Goal: Contribute content: Add original content to the website for others to see

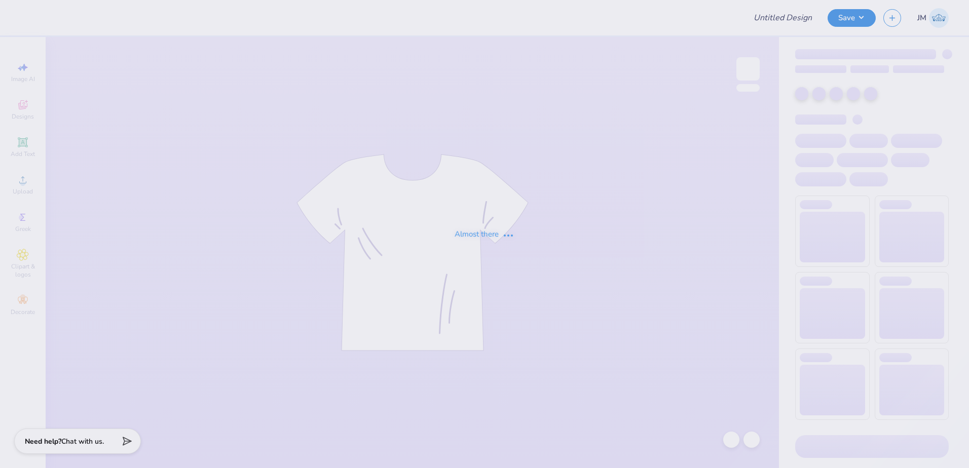
type input "Merch for Tau Kappa Epsilon"
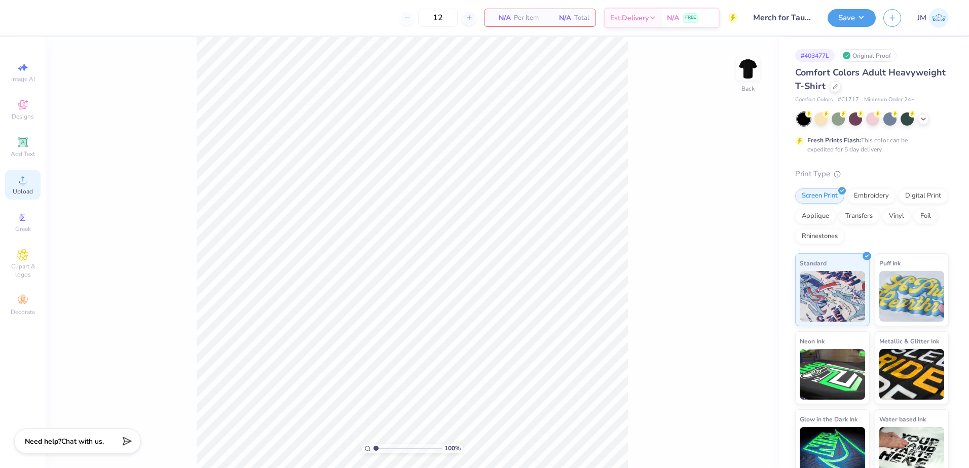
click at [24, 183] on icon at bounding box center [22, 179] width 7 height 7
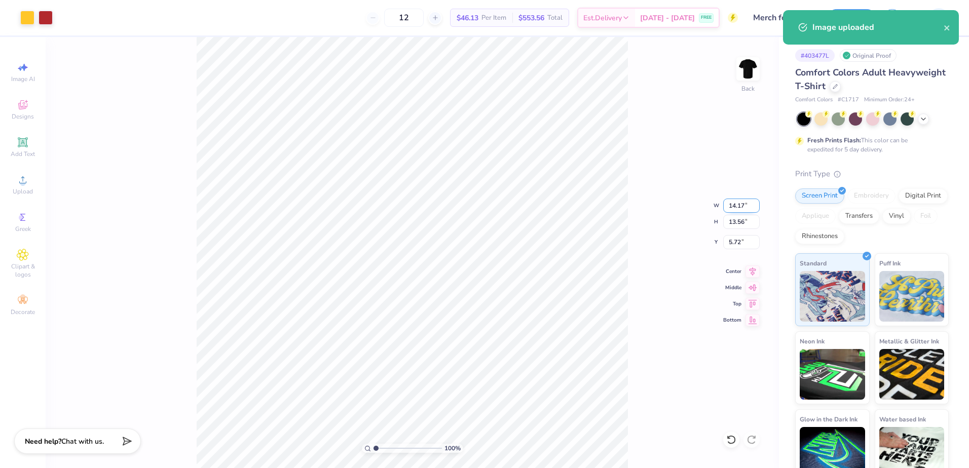
click at [736, 204] on input "14.17" at bounding box center [741, 206] width 36 height 14
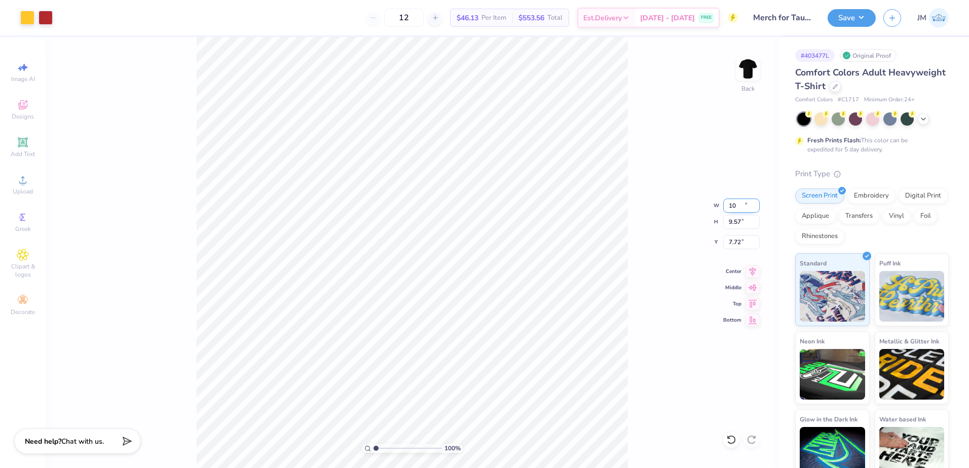
type input "10.00"
type input "9.57"
type input "7.72"
click at [740, 243] on input "7.72" at bounding box center [741, 242] width 36 height 14
click at [741, 220] on input "9.57" at bounding box center [741, 222] width 36 height 14
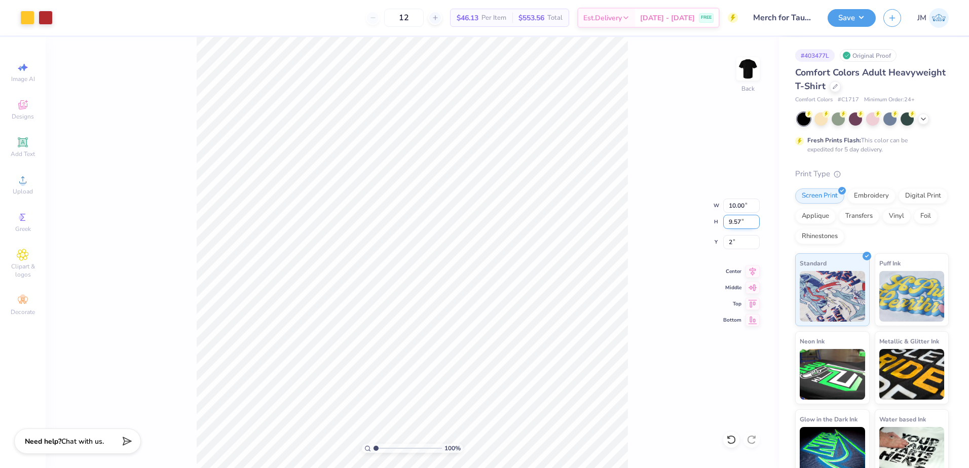
type input "2.00"
click at [23, 138] on icon at bounding box center [23, 142] width 12 height 12
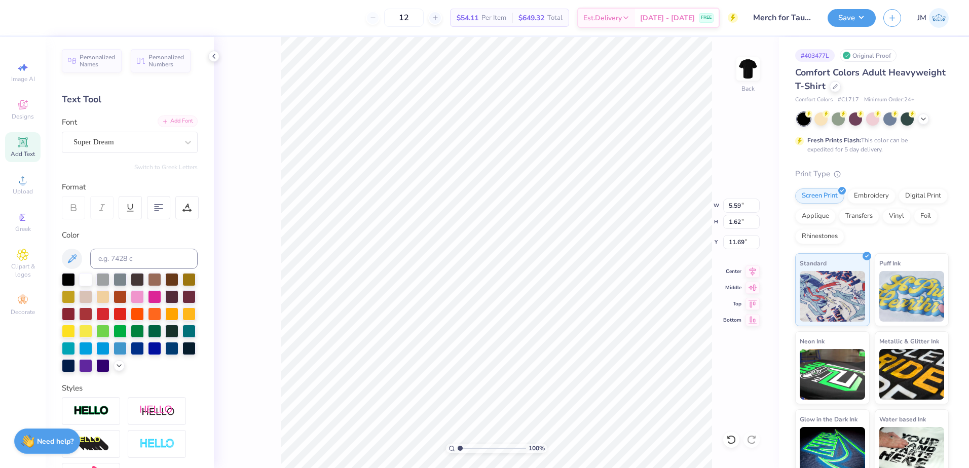
click at [162, 124] on icon at bounding box center [165, 122] width 6 height 6
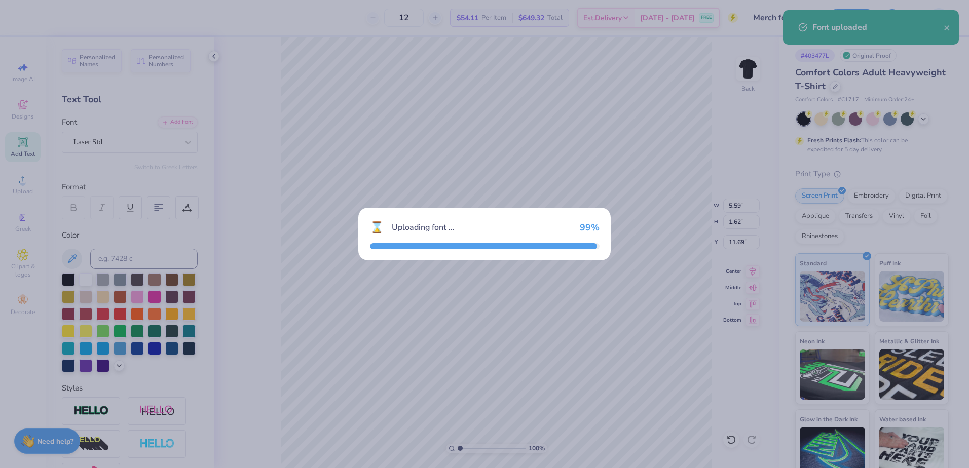
type input "5.32"
type input "1.56"
type input "11.72"
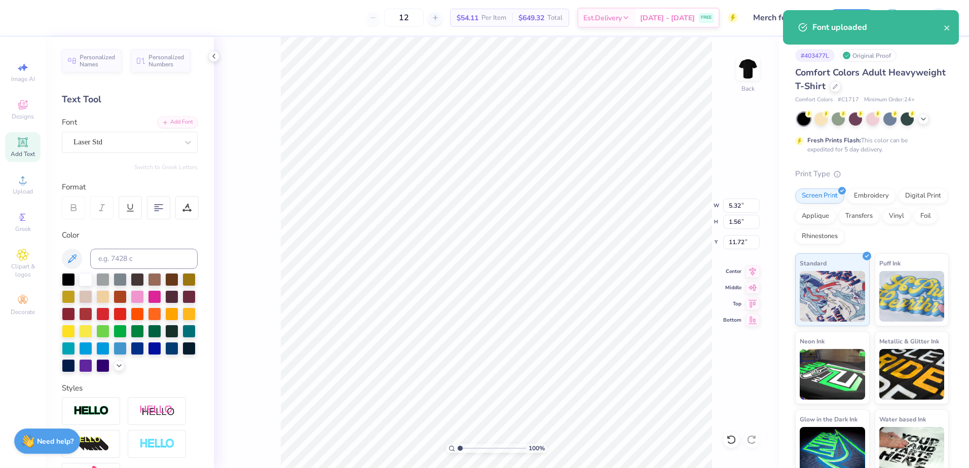
type input "10.00"
type input "9.57"
type input "2.00"
type input "5.32"
type input "1.56"
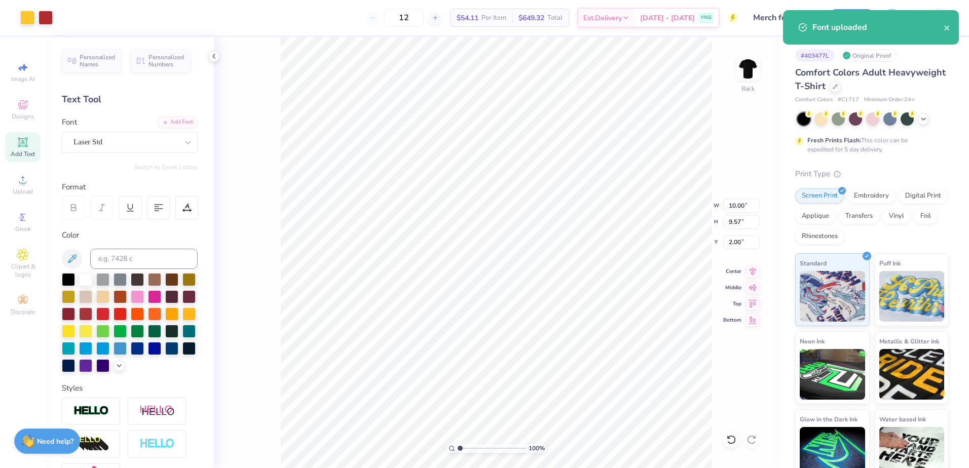
type input "11.72"
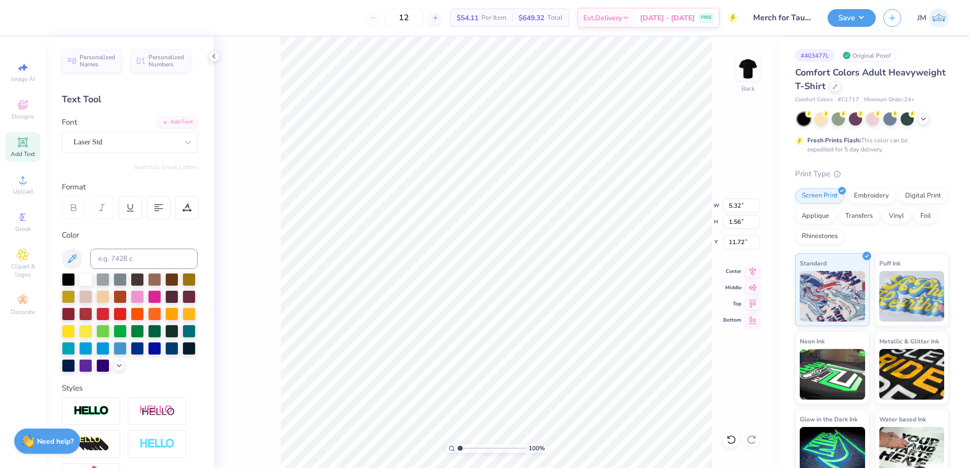
click at [145, 247] on div "Color" at bounding box center [130, 301] width 136 height 143
click at [144, 247] on div "Color" at bounding box center [130, 301] width 136 height 143
drag, startPoint x: 144, startPoint y: 247, endPoint x: 143, endPoint y: 260, distance: 12.7
click at [143, 260] on input at bounding box center [143, 259] width 107 height 20
type input "1805"
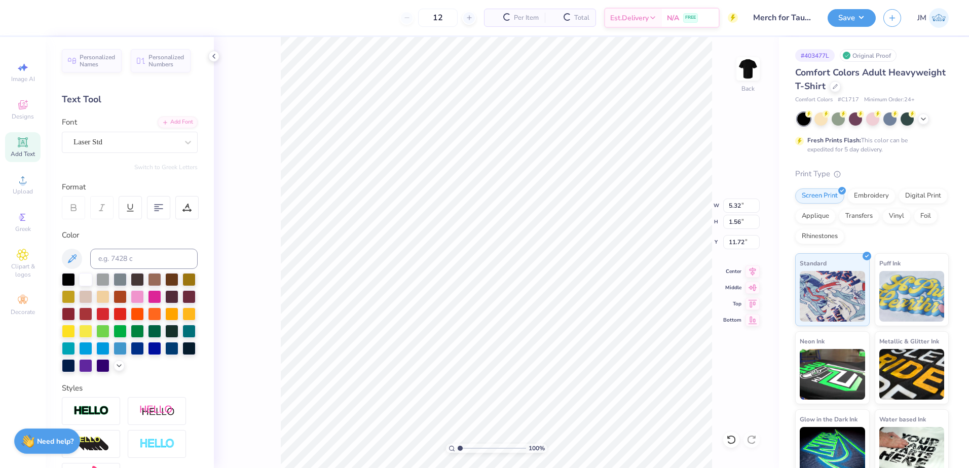
scroll to position [9, 2]
type textarea "2025"
type input "1.86"
click at [466, 449] on input "range" at bounding box center [492, 448] width 68 height 9
type input "10.66"
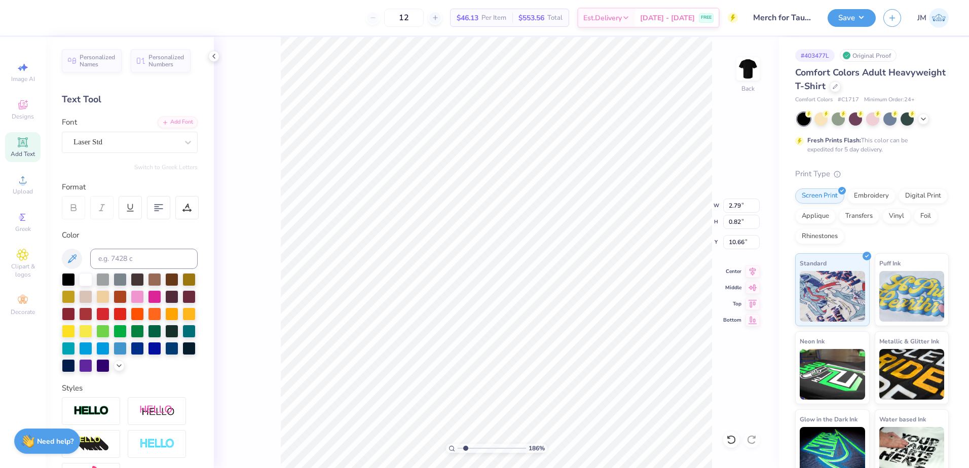
type input "2.79"
type input "0.82"
type input "10.75"
click at [472, 450] on input "range" at bounding box center [492, 448] width 68 height 9
drag, startPoint x: 468, startPoint y: 449, endPoint x: 461, endPoint y: 445, distance: 7.3
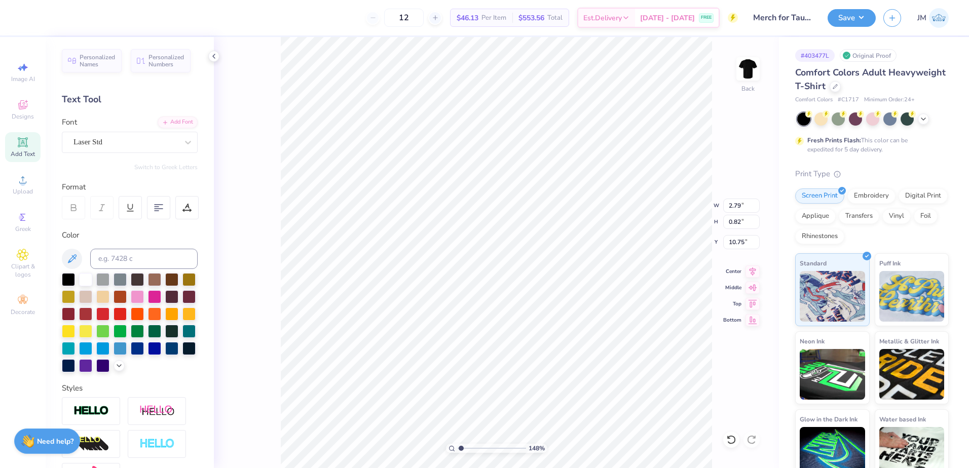
click at [461, 445] on input "range" at bounding box center [492, 448] width 68 height 9
click at [473, 361] on li "Group" at bounding box center [493, 357] width 80 height 20
type input "1"
click at [458, 445] on input "range" at bounding box center [492, 448] width 68 height 9
click at [858, 14] on button "Save" at bounding box center [852, 17] width 48 height 18
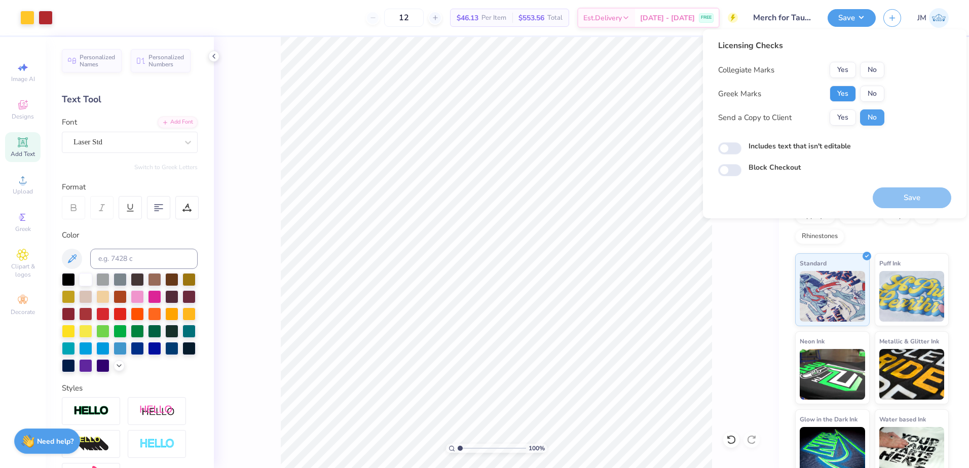
click at [844, 92] on button "Yes" at bounding box center [843, 94] width 26 height 16
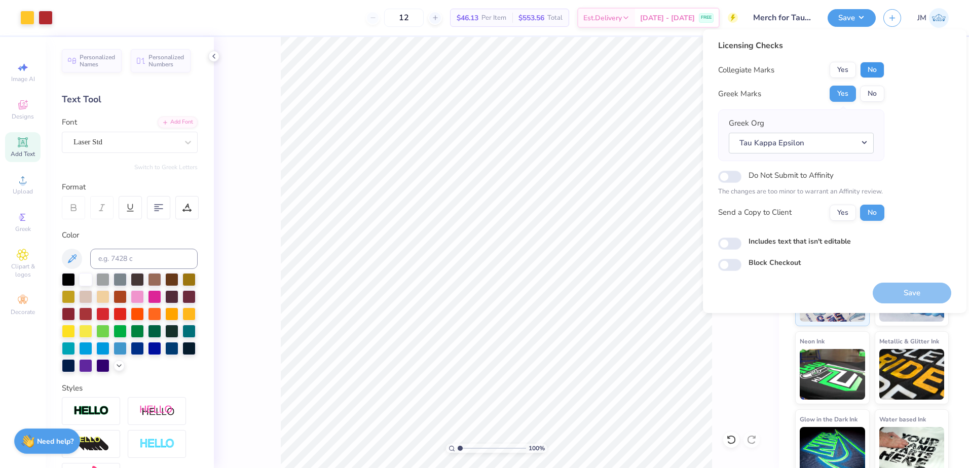
click at [864, 72] on button "No" at bounding box center [872, 70] width 24 height 16
click at [890, 299] on button "Save" at bounding box center [912, 293] width 79 height 21
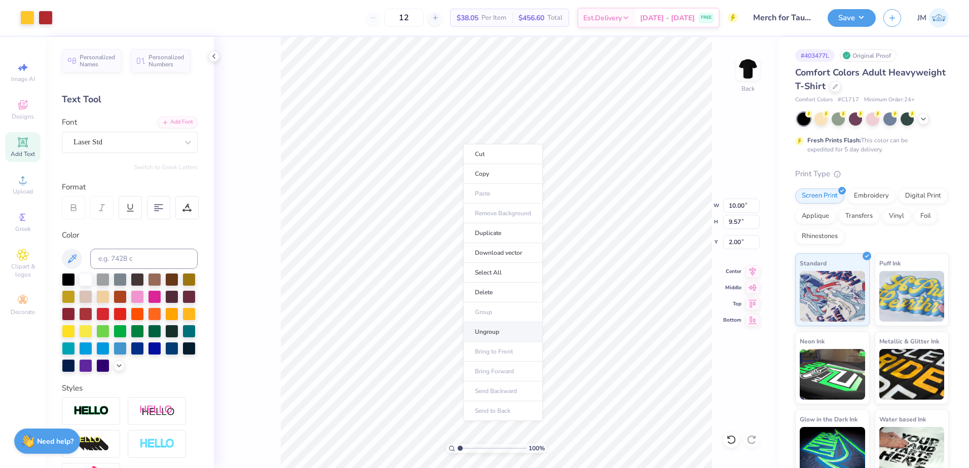
click at [489, 334] on li "Ungroup" at bounding box center [503, 332] width 80 height 20
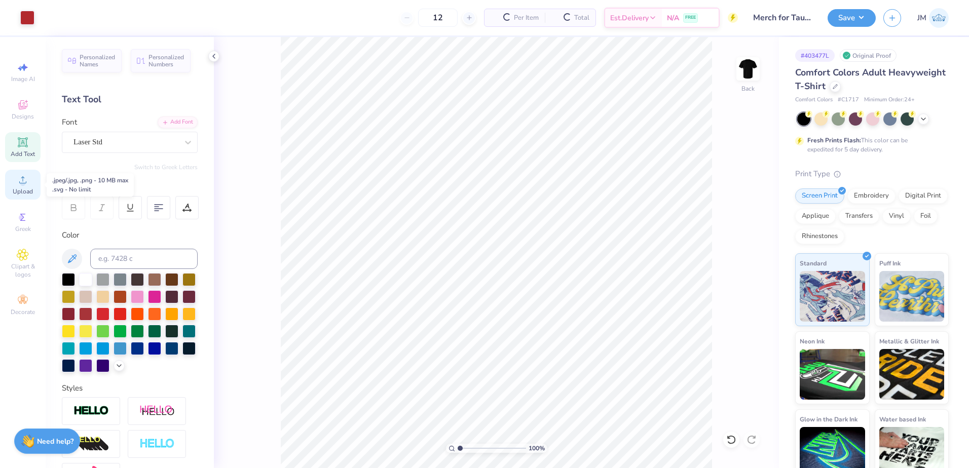
click at [21, 189] on span "Upload" at bounding box center [23, 192] width 20 height 8
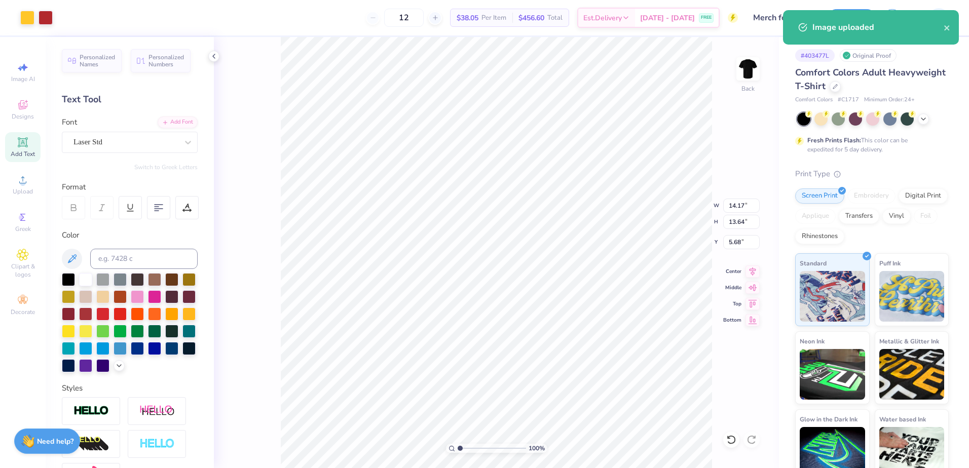
type input "8.74"
type input "8.41"
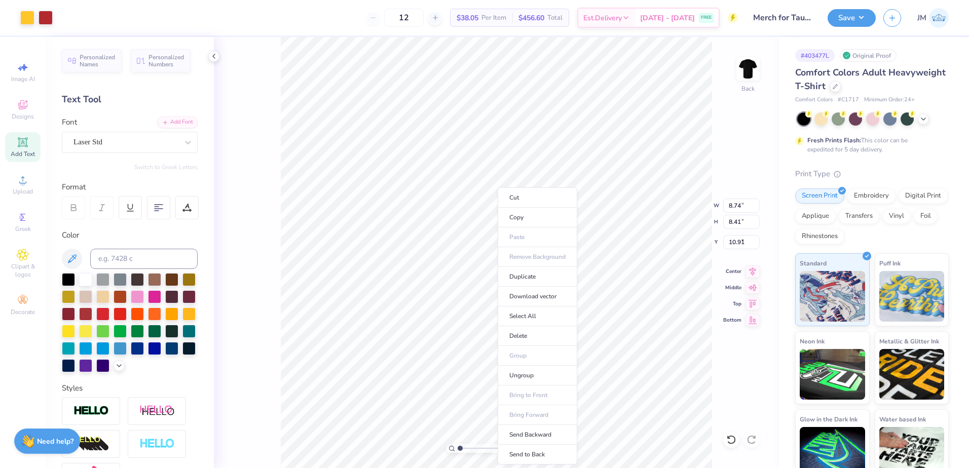
type input "2.34"
click at [526, 379] on li "Ungroup" at bounding box center [538, 376] width 80 height 20
click at [737, 202] on input "3.37" at bounding box center [741, 206] width 36 height 14
type input "10.00"
type input "5.26"
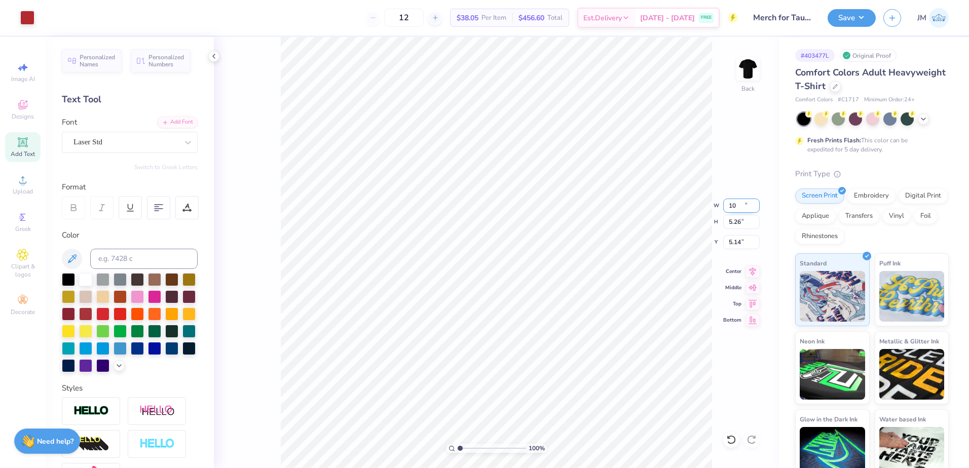
type input "5.14"
type input "1.56"
click at [464, 447] on input "range" at bounding box center [492, 448] width 68 height 9
type input "9.93"
click at [511, 296] on li "Group" at bounding box center [522, 297] width 80 height 20
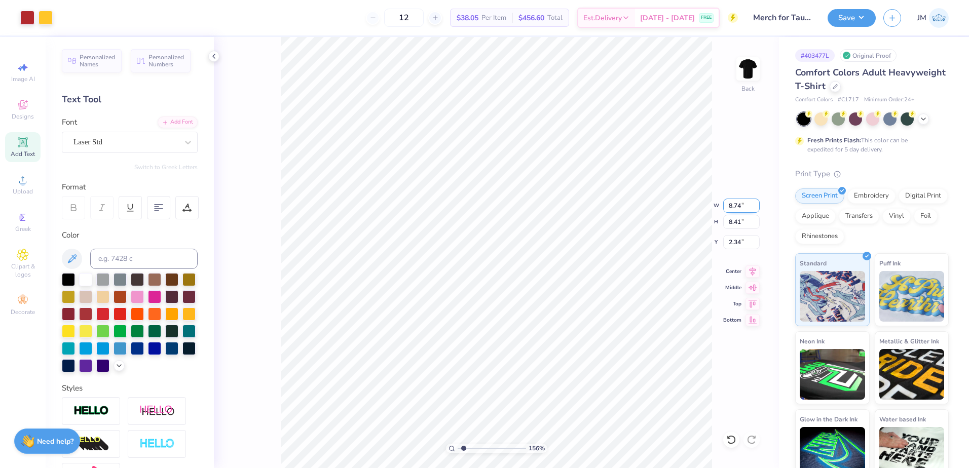
click at [735, 207] on input "8.74" at bounding box center [741, 206] width 36 height 14
type input "10.00"
type input "9.62"
click at [738, 241] on input "1.73" at bounding box center [741, 242] width 36 height 14
click at [734, 229] on div "156 % Back W 10.00 10.00 " H 9.62 9.62 " Y 2 1.73 " Center Middle Top Bottom" at bounding box center [496, 252] width 565 height 431
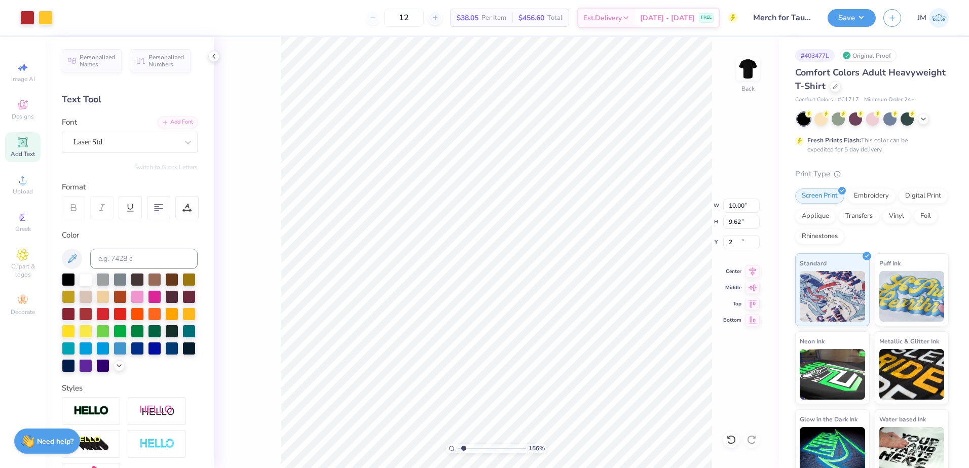
click at [737, 220] on div "156 % Back W 10.00 10.00 " H 9.62 9.62 " Y 2 1.73 " Center Middle Top Bottom" at bounding box center [496, 252] width 565 height 431
type input "2.00"
type input "1"
click at [458, 447] on input "range" at bounding box center [492, 448] width 68 height 9
click at [754, 269] on icon at bounding box center [753, 270] width 14 height 12
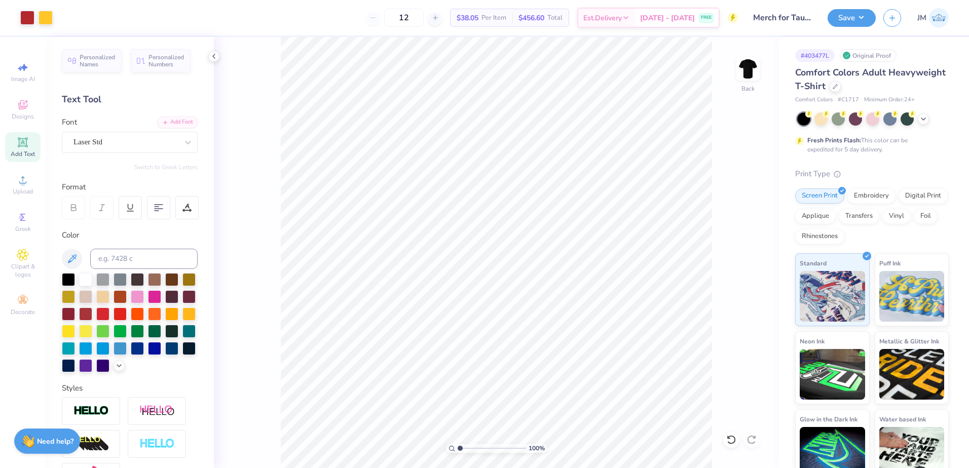
click at [867, 28] on div "Save JM" at bounding box center [898, 17] width 141 height 35
click at [864, 18] on button "Save" at bounding box center [852, 17] width 48 height 18
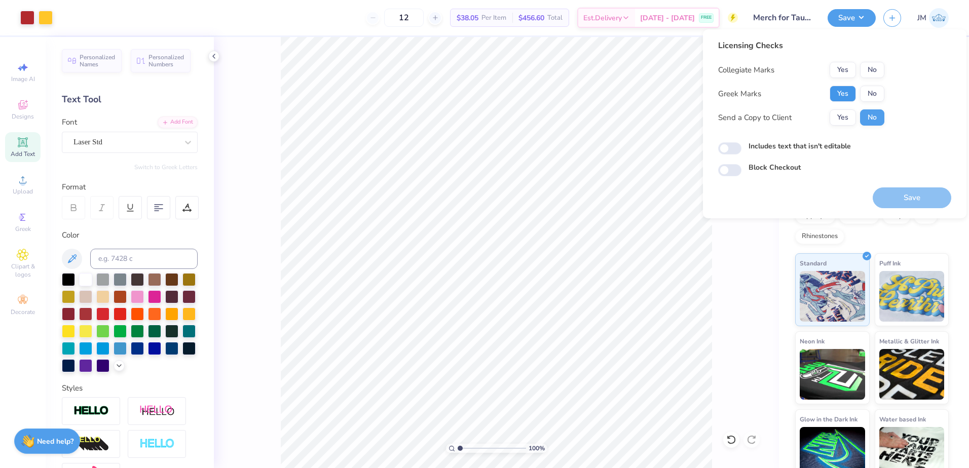
click at [845, 89] on button "Yes" at bounding box center [843, 94] width 26 height 16
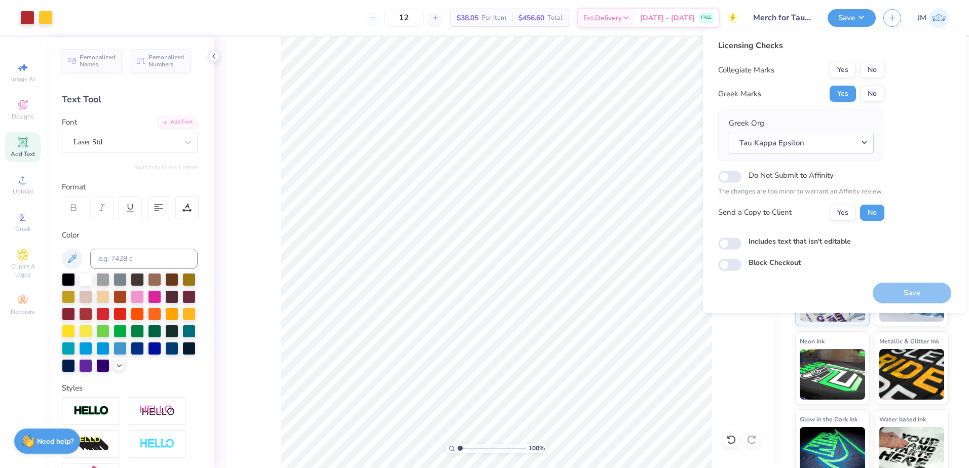
click at [872, 56] on div "Licensing Checks Collegiate Marks Yes No Greek Marks Yes No Greek Org Tau Kappa…" at bounding box center [801, 134] width 166 height 189
click at [874, 67] on button "No" at bounding box center [872, 70] width 24 height 16
click at [921, 290] on button "Save" at bounding box center [912, 293] width 79 height 21
